Goal: Task Accomplishment & Management: Complete application form

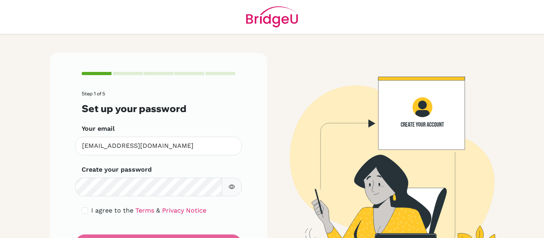
scroll to position [41, 0]
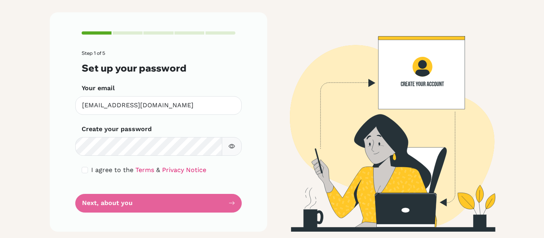
click at [152, 207] on form "Step 1 of 5 Set up your password Your email [EMAIL_ADDRESS][DOMAIN_NAME] Invali…" at bounding box center [159, 132] width 154 height 162
click at [101, 191] on form "Step 1 of 5 Set up your password Your email [EMAIL_ADDRESS][DOMAIN_NAME] Invali…" at bounding box center [159, 132] width 154 height 162
click at [106, 201] on form "Step 1 of 5 Set up your password Your email [EMAIL_ADDRESS][DOMAIN_NAME] Invali…" at bounding box center [159, 132] width 154 height 162
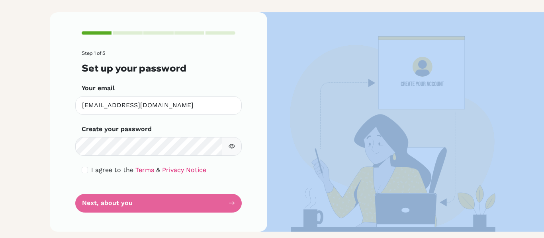
click at [106, 201] on form "Step 1 of 5 Set up your password Your email [EMAIL_ADDRESS][DOMAIN_NAME] Invali…" at bounding box center [159, 132] width 154 height 162
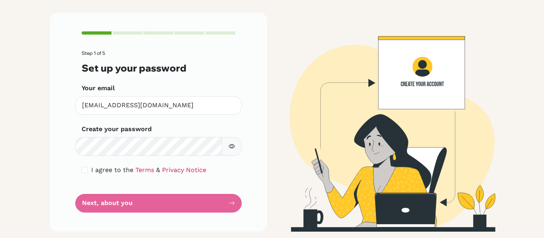
click at [86, 174] on div "I agree to the Terms & Privacy Notice" at bounding box center [159, 171] width 154 height 10
click at [86, 171] on input "checkbox" at bounding box center [85, 170] width 6 height 6
checkbox input "true"
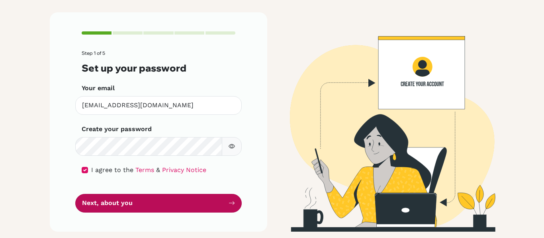
click at [113, 211] on button "Next, about you" at bounding box center [158, 203] width 166 height 19
click at [121, 207] on button "Next, about you" at bounding box center [158, 203] width 166 height 19
